Goal: Find specific page/section: Find specific page/section

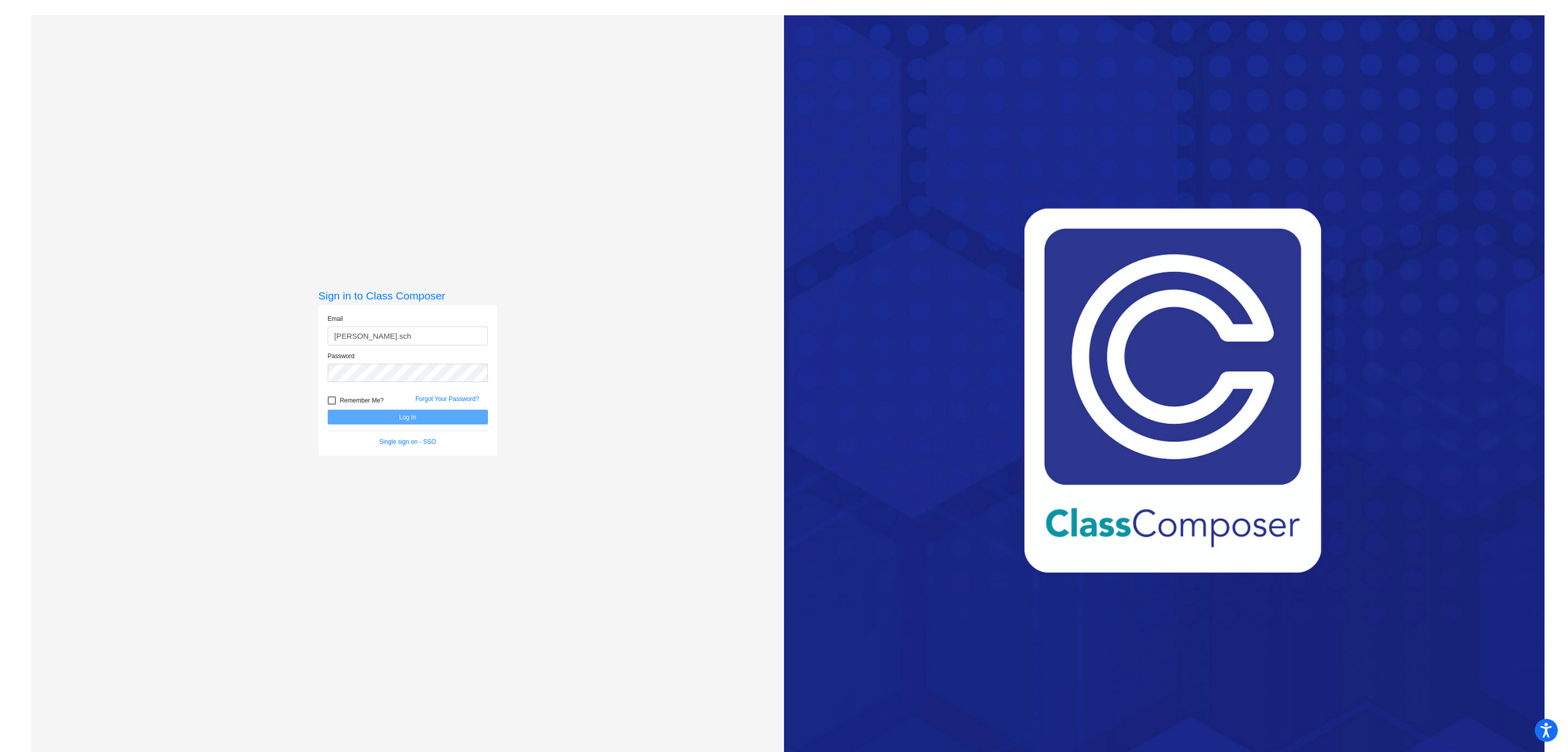
type input "[PERSON_NAME][EMAIL_ADDRESS][PERSON_NAME][DOMAIN_NAME]"
click at [381, 409] on div "Log In" at bounding box center [408, 417] width 176 height 15
click at [384, 413] on button "Log In" at bounding box center [407, 417] width 160 height 15
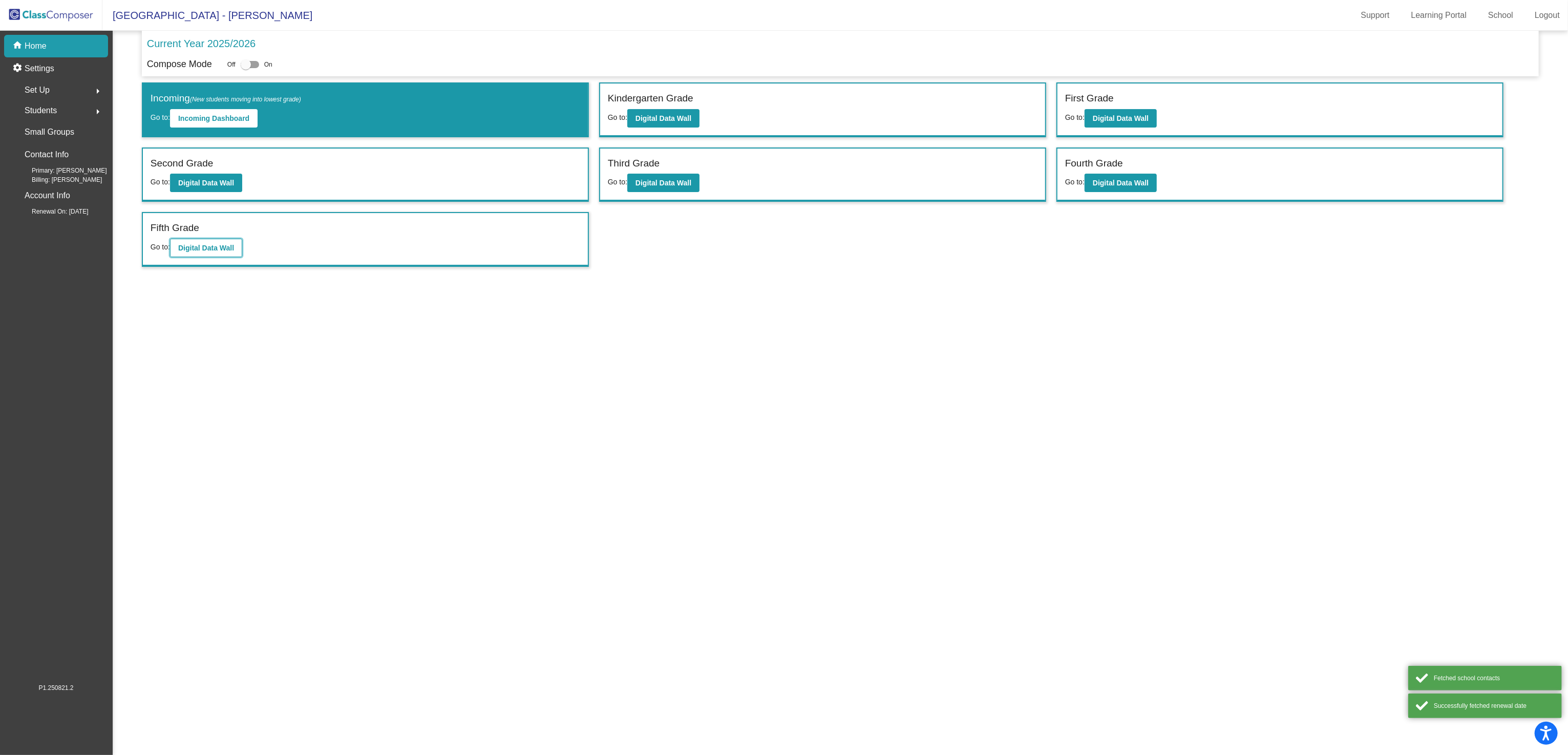
click at [220, 244] on b "Digital Data Wall" at bounding box center [205, 248] width 56 height 8
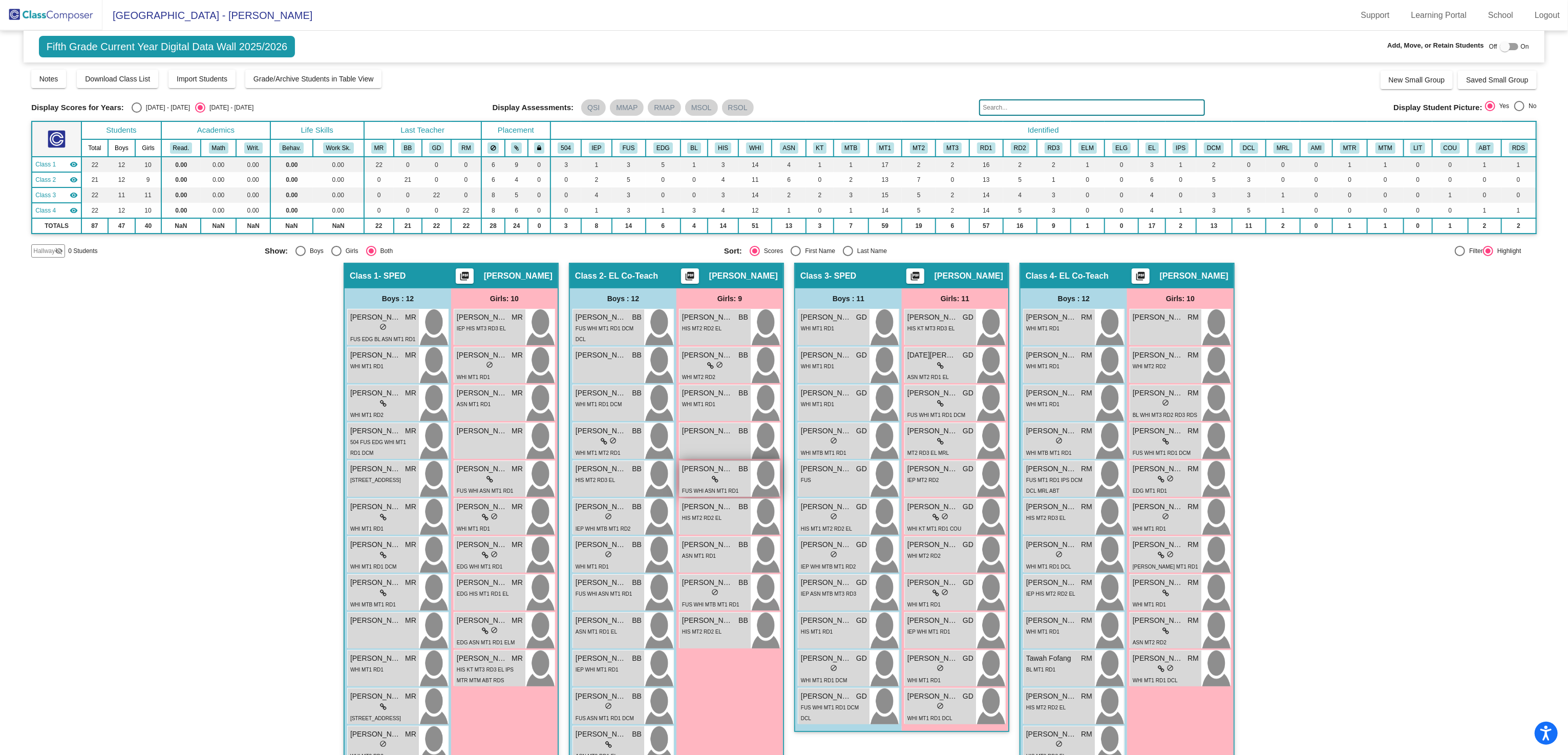
scroll to position [23, 0]
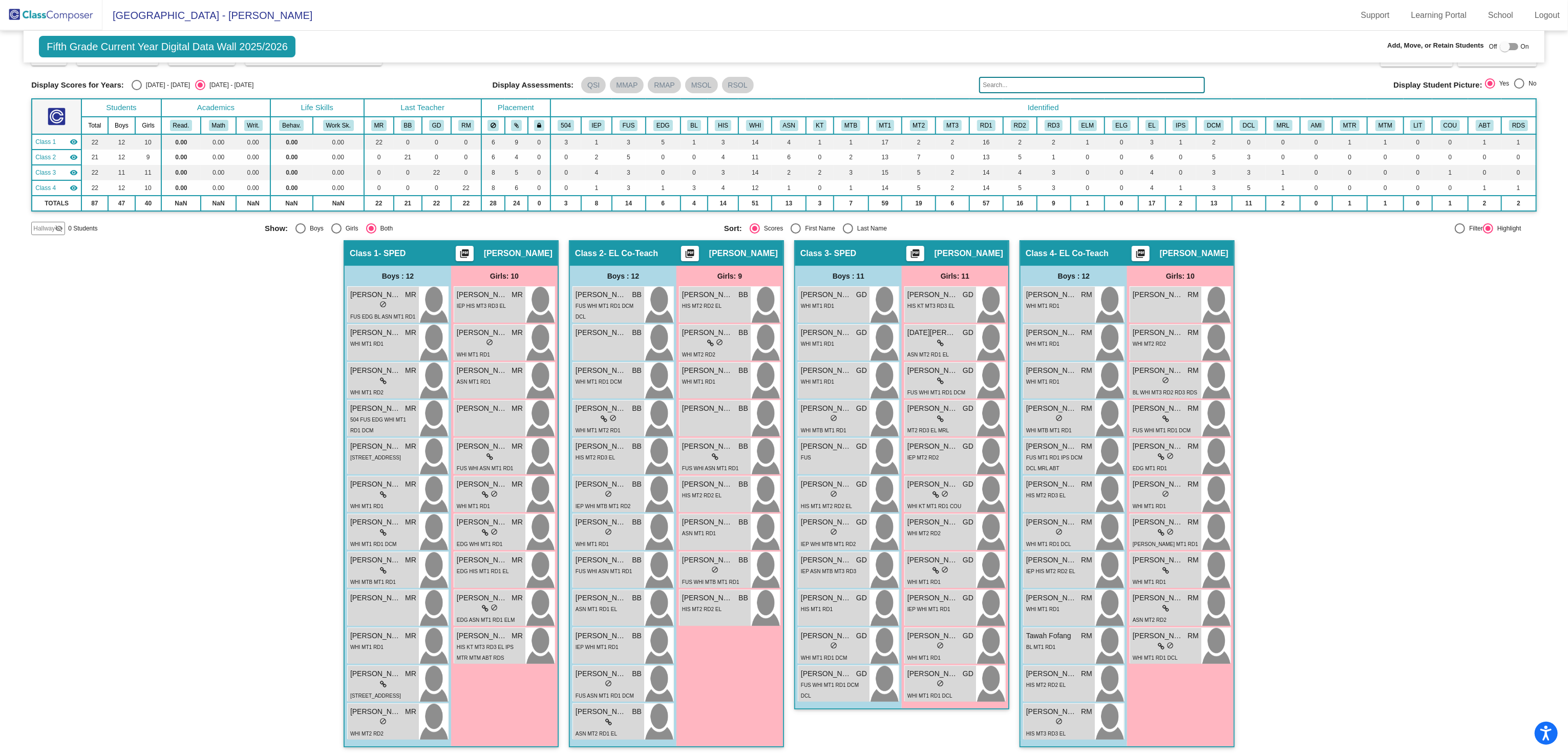
click at [1351, 312] on div "Hallway - Hallway Class picture_as_pdf Add Student First Name Last Name Student…" at bounding box center [784, 499] width 1506 height 517
